Goal: Find specific page/section: Find specific page/section

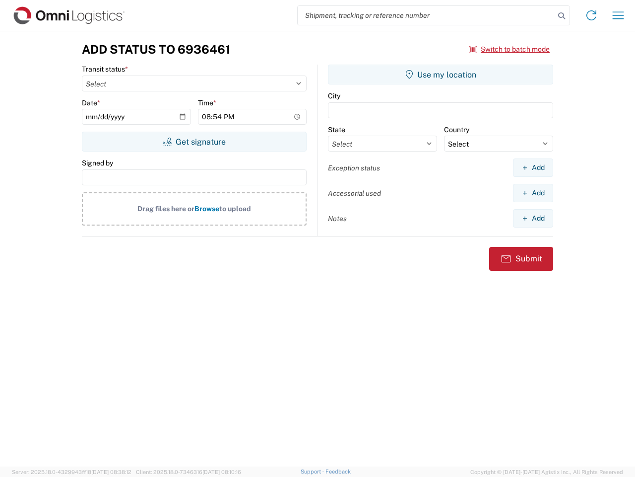
click at [426, 15] on input "search" at bounding box center [426, 15] width 257 height 19
click at [562, 16] on icon at bounding box center [562, 16] width 14 height 14
click at [592, 15] on icon at bounding box center [592, 15] width 16 height 16
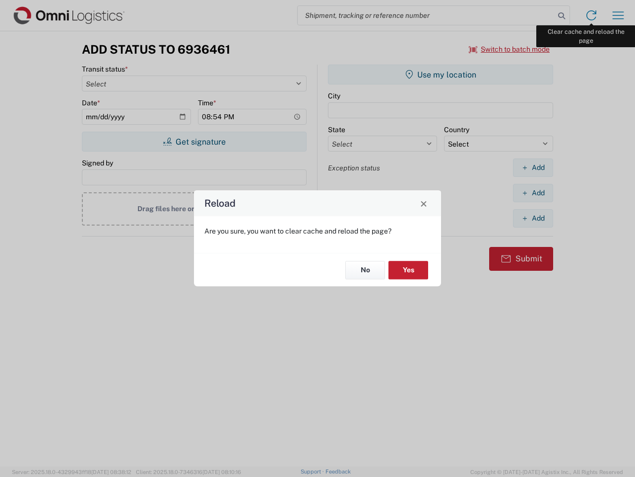
click at [619, 15] on div "Reload Are you sure, you want to clear cache and reload the page? No Yes" at bounding box center [317, 238] width 635 height 477
click at [510, 49] on div "Reload Are you sure, you want to clear cache and reload the page? No Yes" at bounding box center [317, 238] width 635 height 477
click at [194, 141] on div "Reload Are you sure, you want to clear cache and reload the page? No Yes" at bounding box center [317, 238] width 635 height 477
click at [441, 74] on div "Reload Are you sure, you want to clear cache and reload the page? No Yes" at bounding box center [317, 238] width 635 height 477
click at [533, 167] on div "Reload Are you sure, you want to clear cache and reload the page? No Yes" at bounding box center [317, 238] width 635 height 477
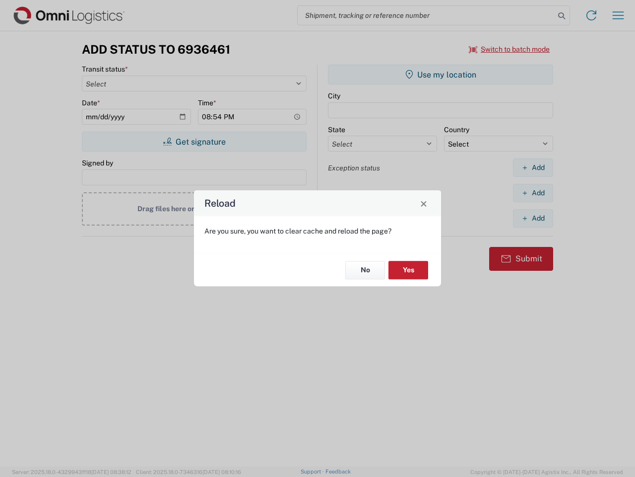
click at [533, 193] on div "Reload Are you sure, you want to clear cache and reload the page? No Yes" at bounding box center [317, 238] width 635 height 477
click at [533, 218] on div "Reload Are you sure, you want to clear cache and reload the page? No Yes" at bounding box center [317, 238] width 635 height 477
